Goal: Task Accomplishment & Management: Manage account settings

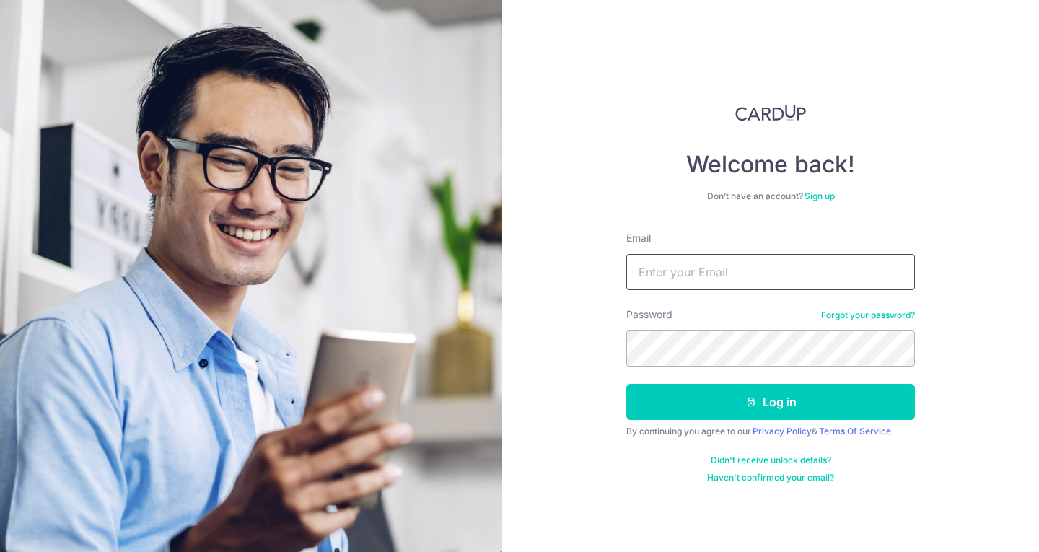
click at [753, 281] on input "Email" at bounding box center [770, 272] width 289 height 36
click at [726, 287] on input "Email" at bounding box center [770, 272] width 289 height 36
type input "[EMAIL_ADDRESS][DOMAIN_NAME]"
click at [626, 384] on button "Log in" at bounding box center [770, 402] width 289 height 36
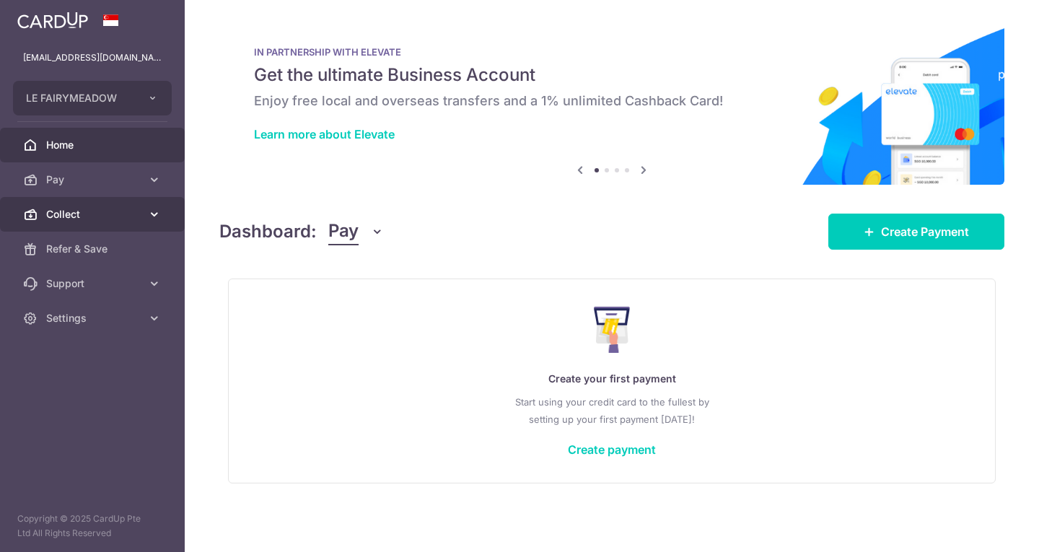
click at [69, 214] on span "Collect" at bounding box center [93, 214] width 95 height 14
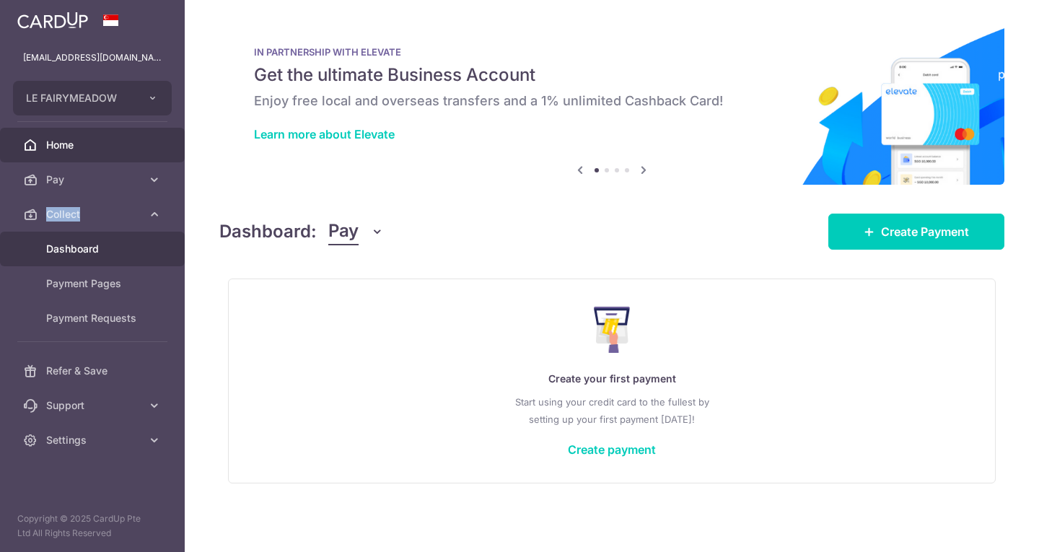
click at [120, 237] on link "Dashboard" at bounding box center [92, 249] width 185 height 35
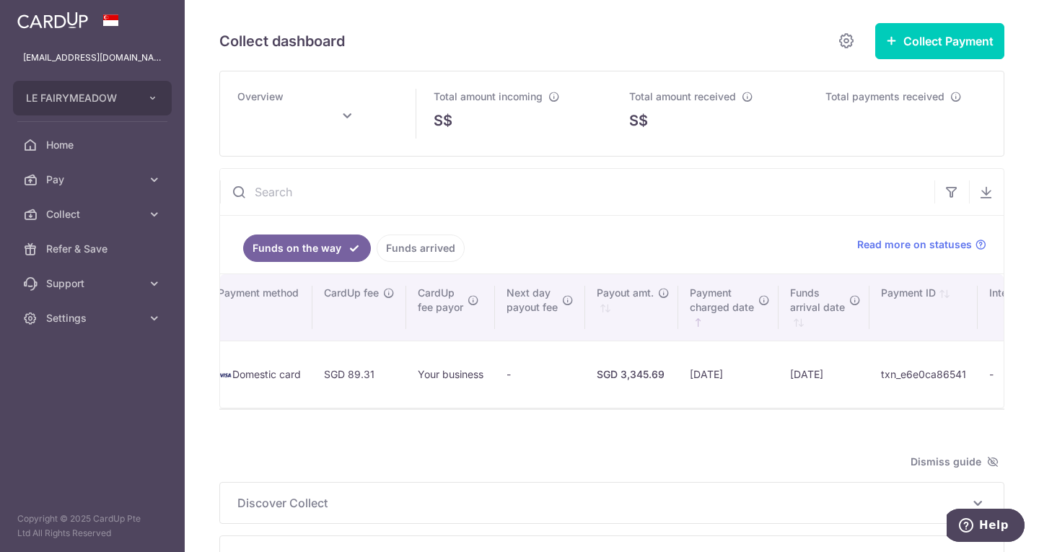
scroll to position [0, 893]
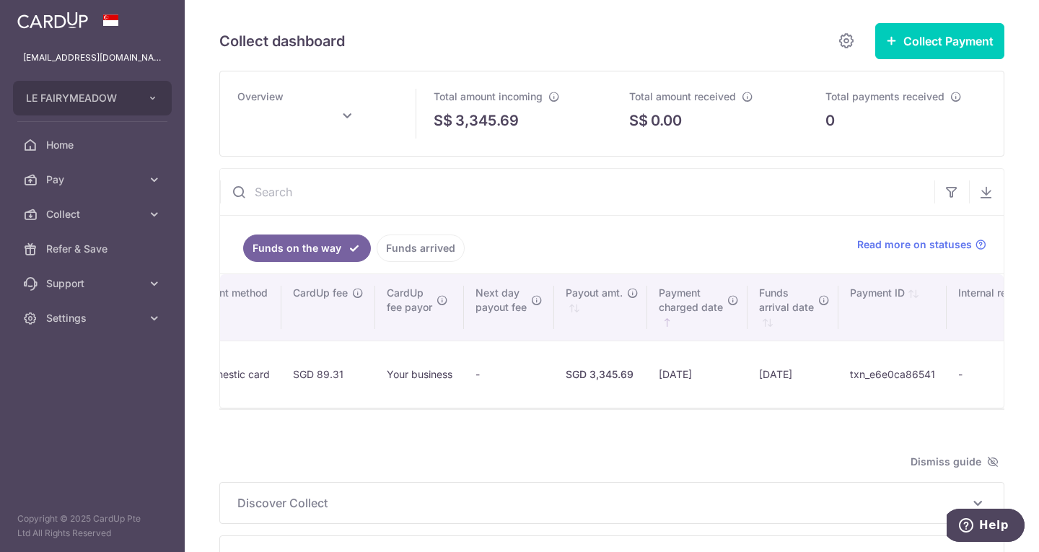
type input "[DATE]"
